Goal: Navigation & Orientation: Find specific page/section

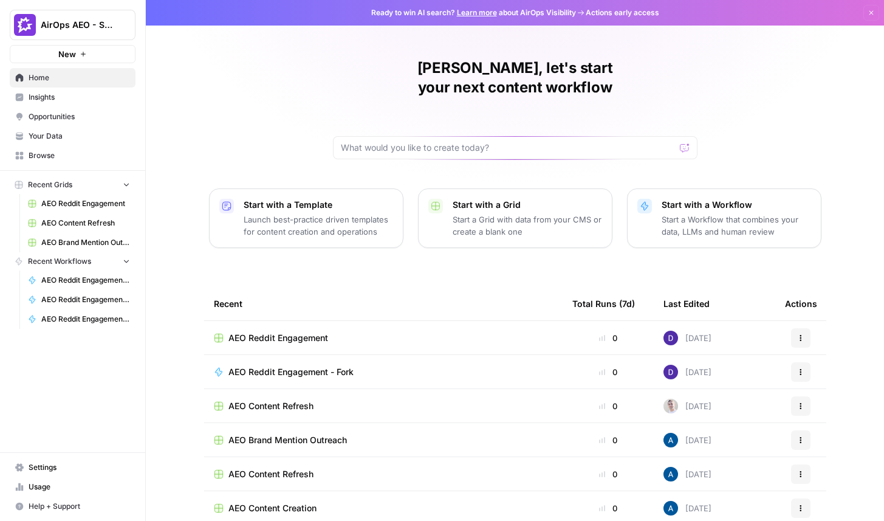
click at [116, 27] on div "AirOps AEO - Single Brand (Gong)" at bounding box center [86, 25] width 91 height 12
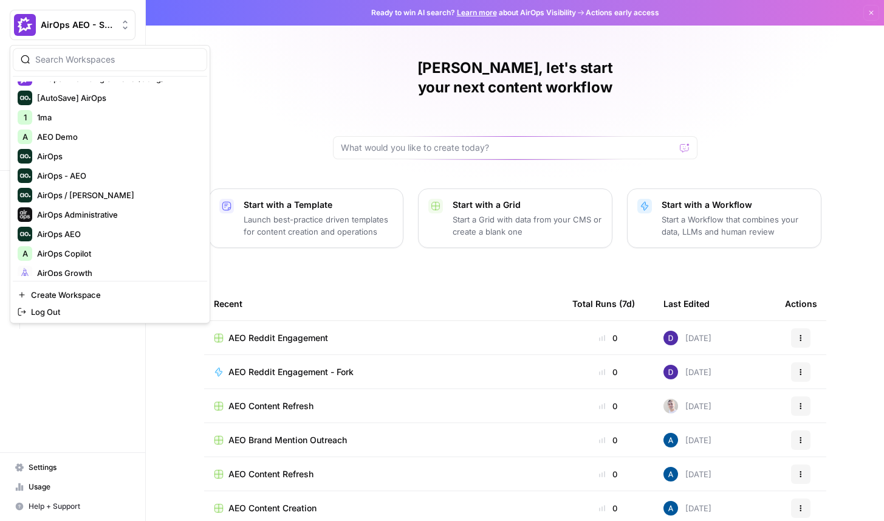
scroll to position [12, 0]
click at [94, 176] on span "AirOps - AEO" at bounding box center [117, 177] width 160 height 12
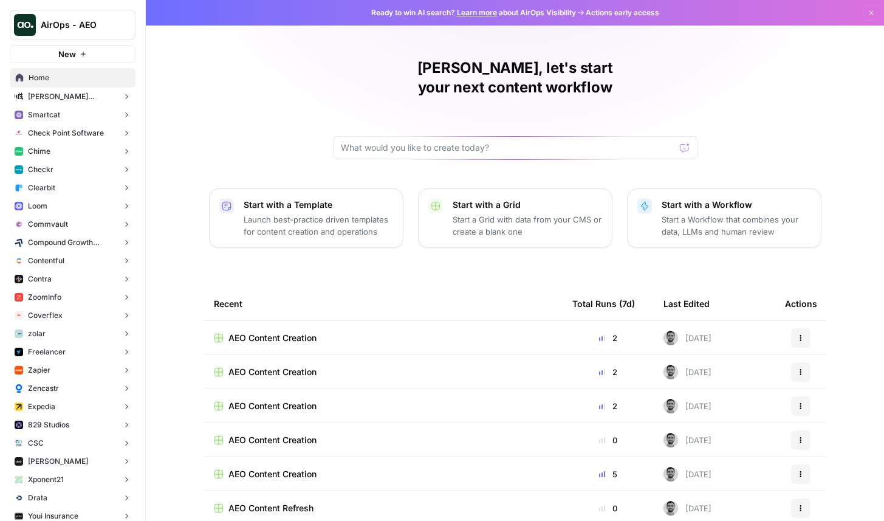
click at [81, 149] on button "Chime" at bounding box center [73, 151] width 126 height 18
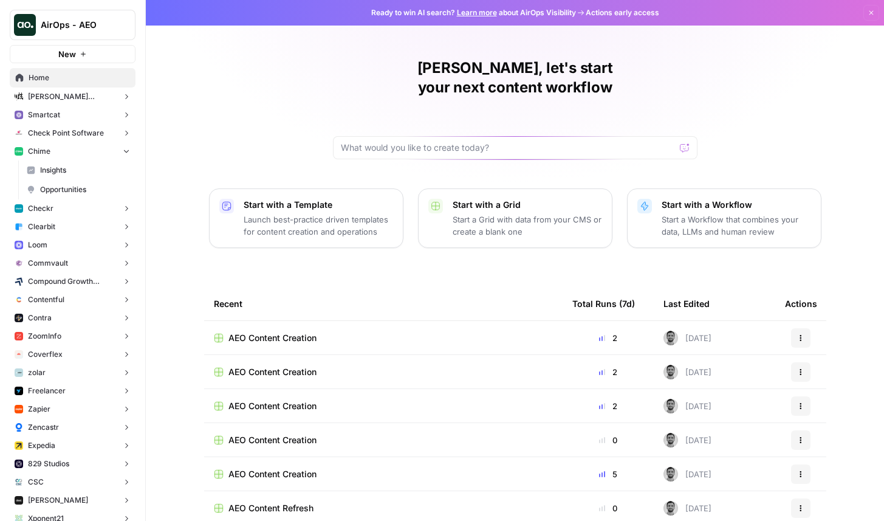
click at [94, 170] on span "Insights" at bounding box center [85, 170] width 90 height 11
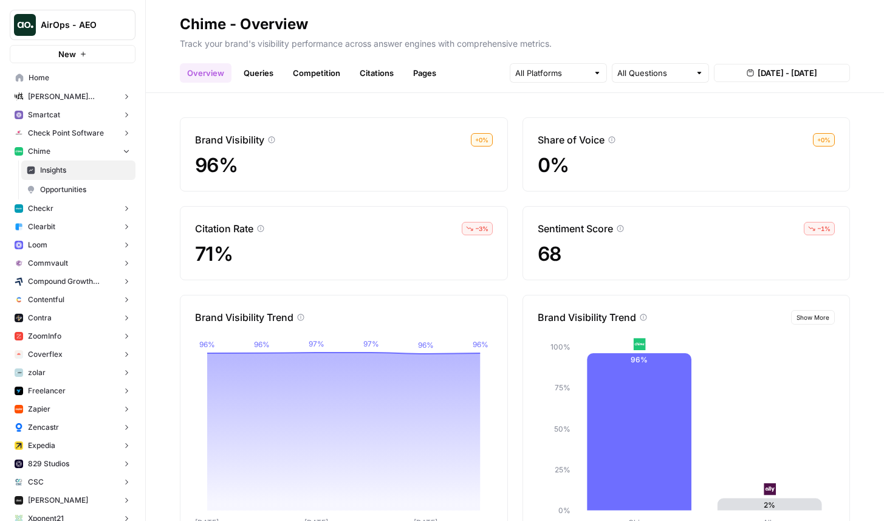
click at [75, 191] on span "Opportunities" at bounding box center [85, 189] width 90 height 11
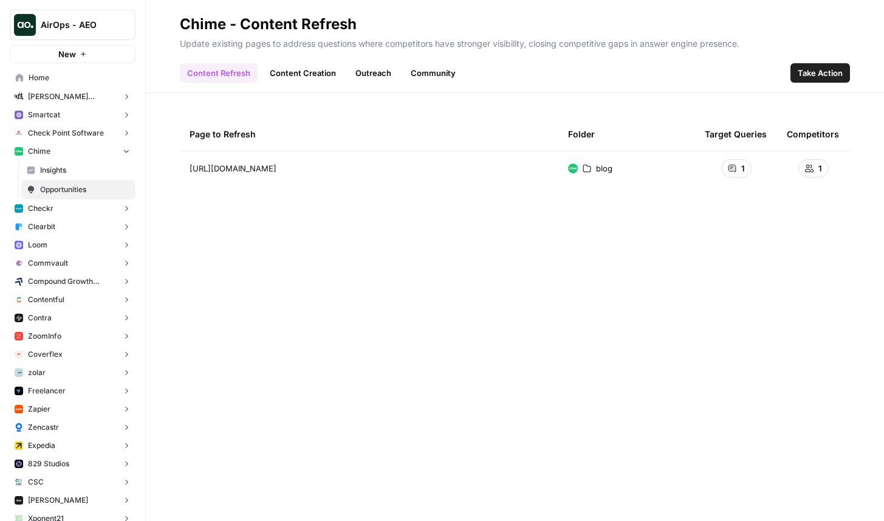
click at [305, 74] on link "Content Creation" at bounding box center [302, 72] width 81 height 19
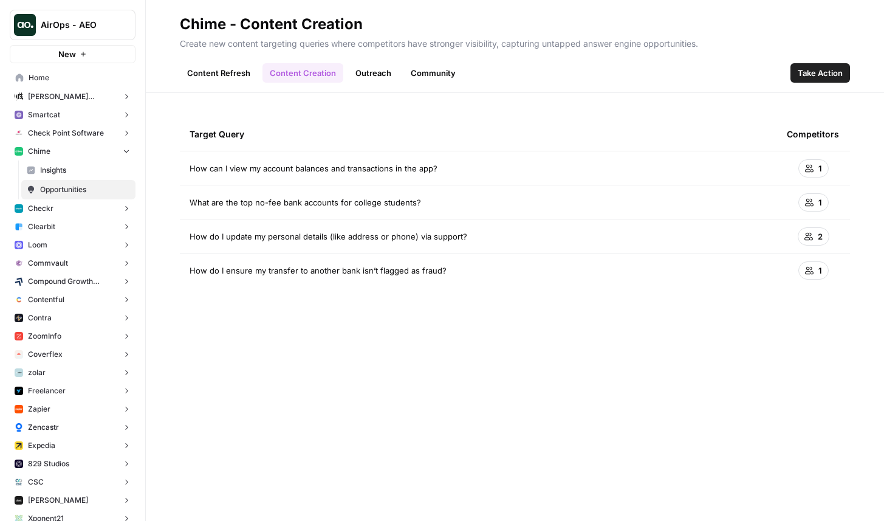
click at [386, 78] on link "Outreach" at bounding box center [373, 72] width 50 height 19
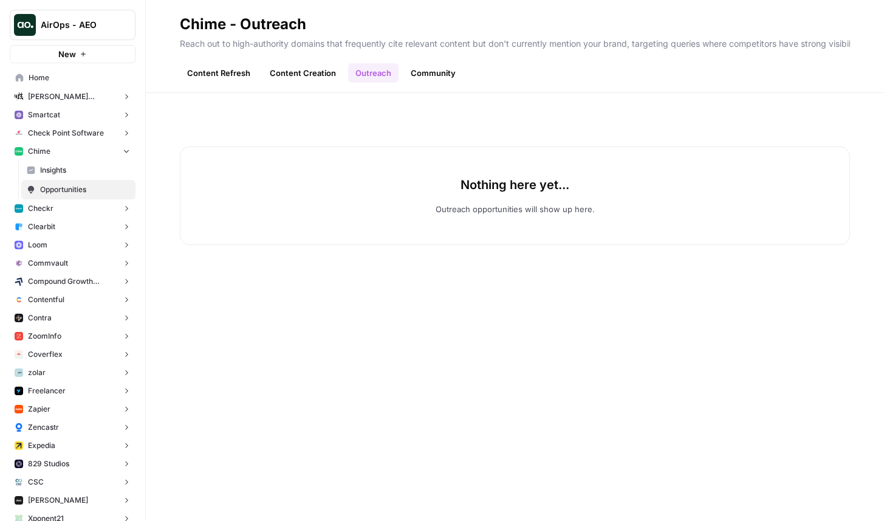
click at [437, 73] on link "Community" at bounding box center [433, 72] width 60 height 19
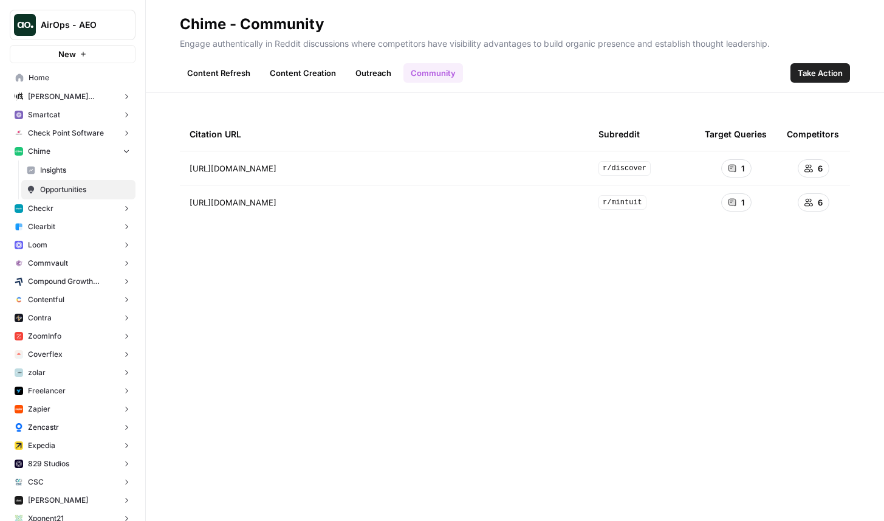
click at [839, 75] on span "Take Action" at bounding box center [820, 73] width 45 height 12
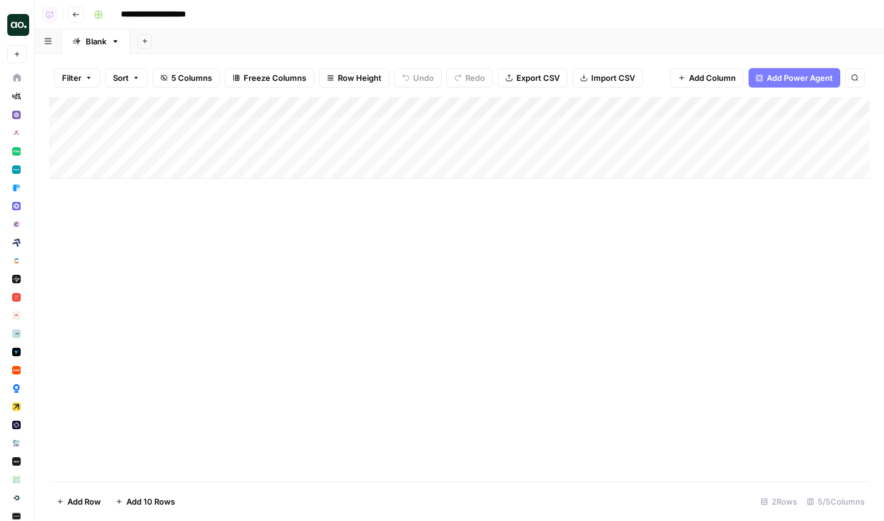
click at [77, 15] on icon "button" at bounding box center [75, 14] width 7 height 7
